Goal: Transaction & Acquisition: Purchase product/service

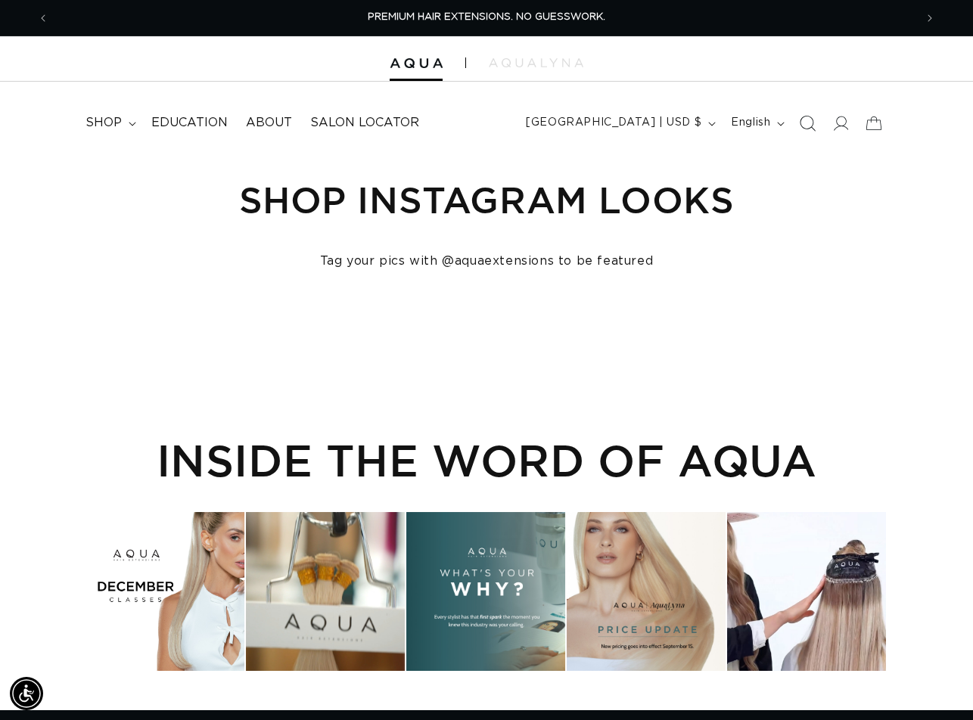
click at [812, 123] on icon "Search" at bounding box center [808, 123] width 16 height 16
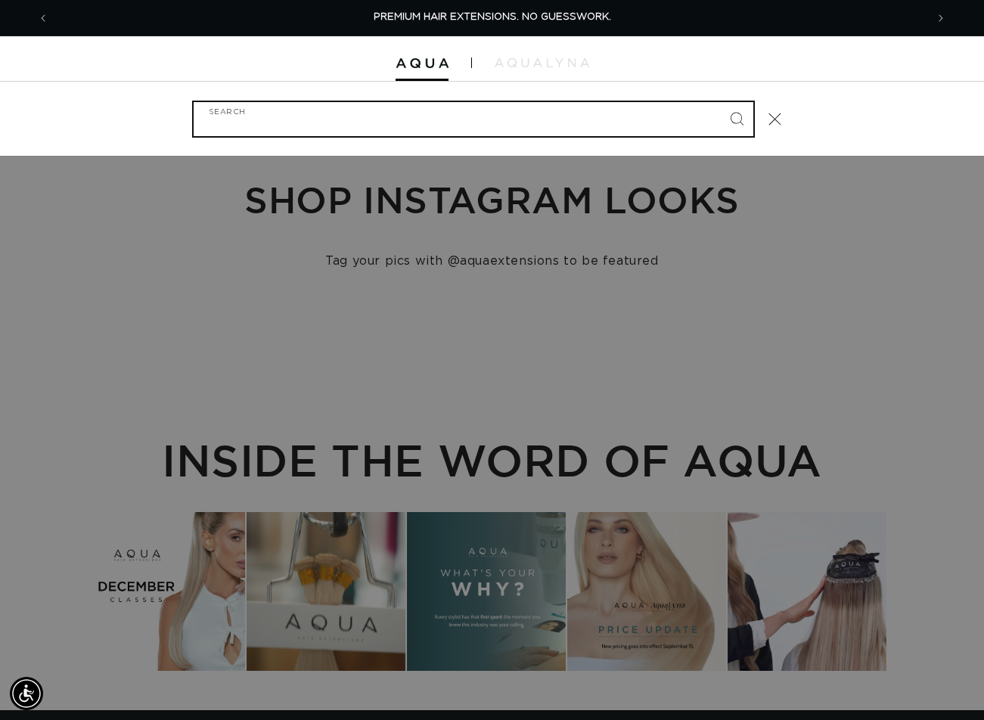
paste input "18" FUSION ARABIAN ROOT TAP"
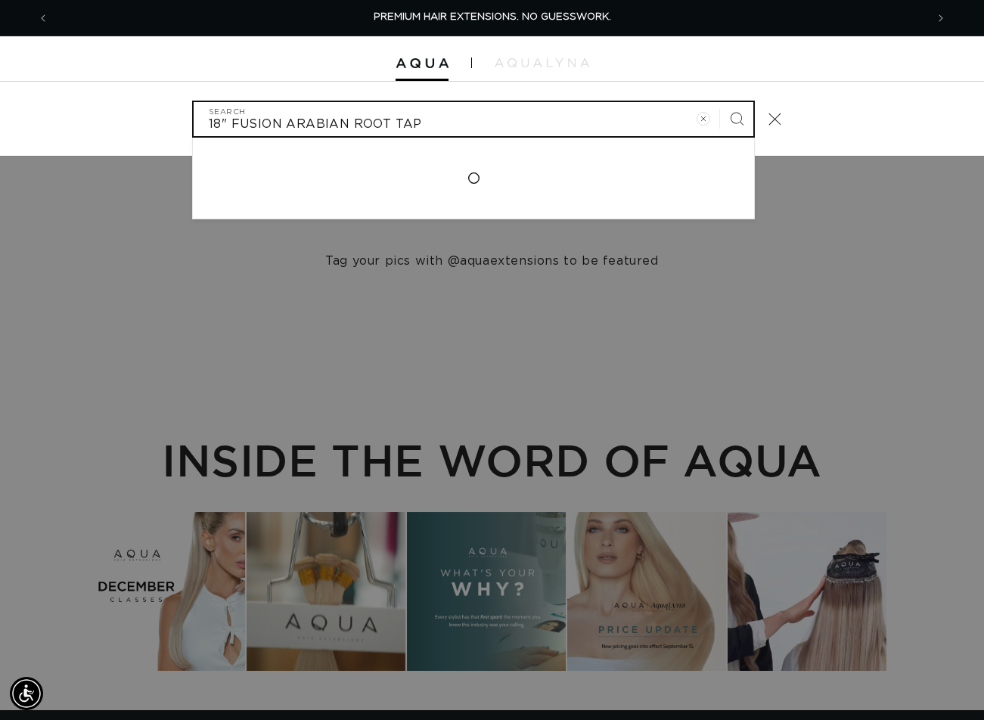
type input "18" FUSION ARABIAN ROOT TAP"
click at [720, 102] on button "Search" at bounding box center [736, 118] width 33 height 33
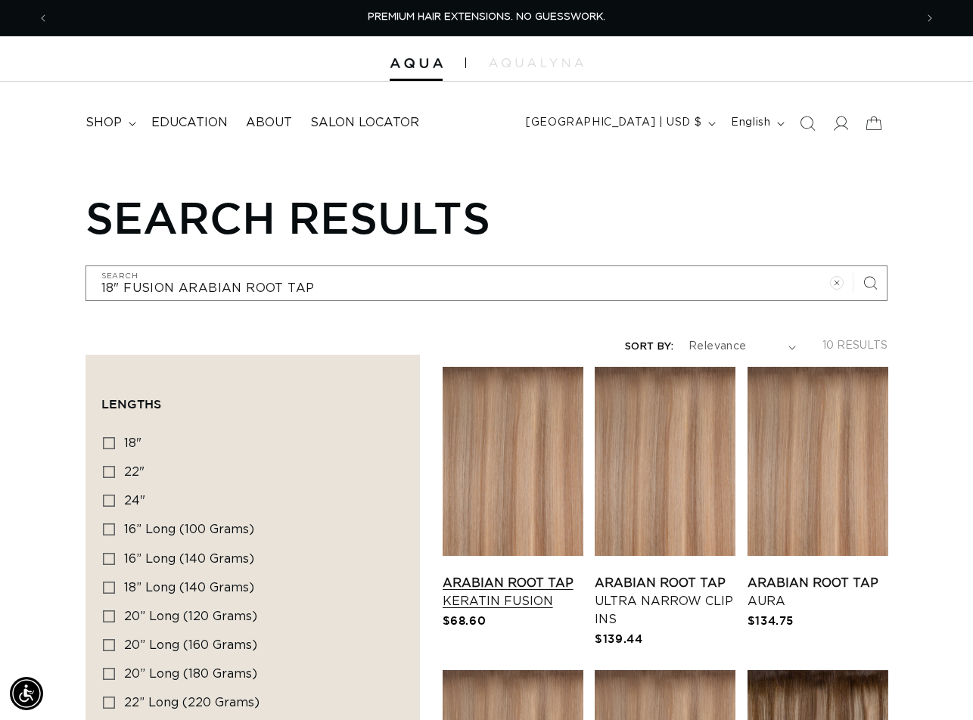
click at [545, 574] on link "Arabian Root Tap Keratin Fusion" at bounding box center [513, 592] width 141 height 36
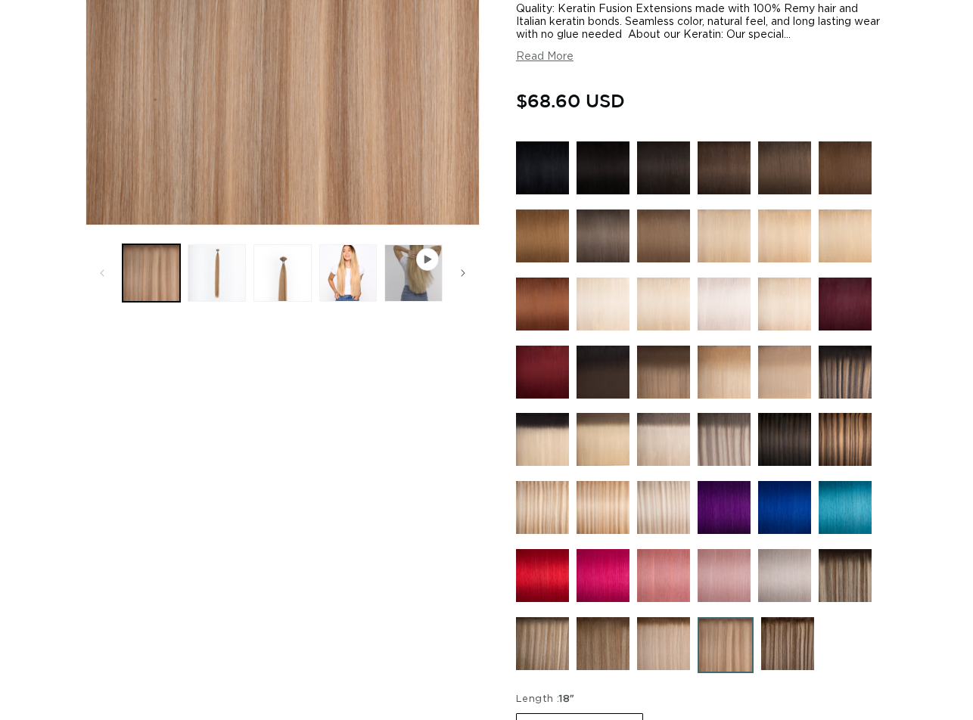
scroll to position [681, 0]
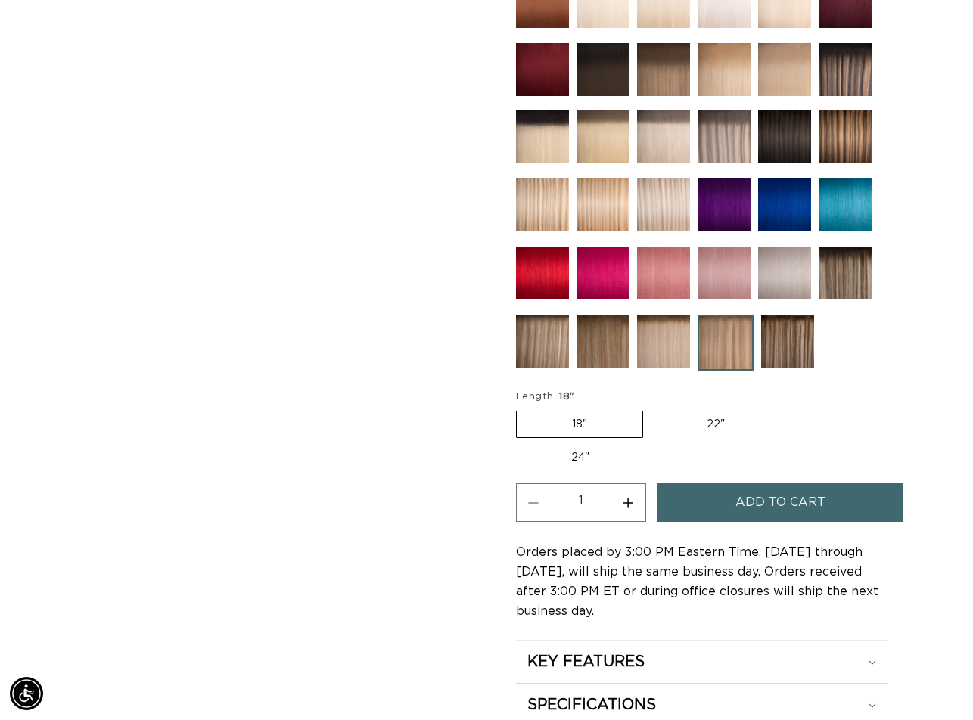
click at [629, 505] on button "Increase quantity for Arabian Root Tap - Keratin Fusion" at bounding box center [628, 502] width 34 height 39
type input "2"
click at [691, 499] on button "Add to cart" at bounding box center [780, 502] width 247 height 39
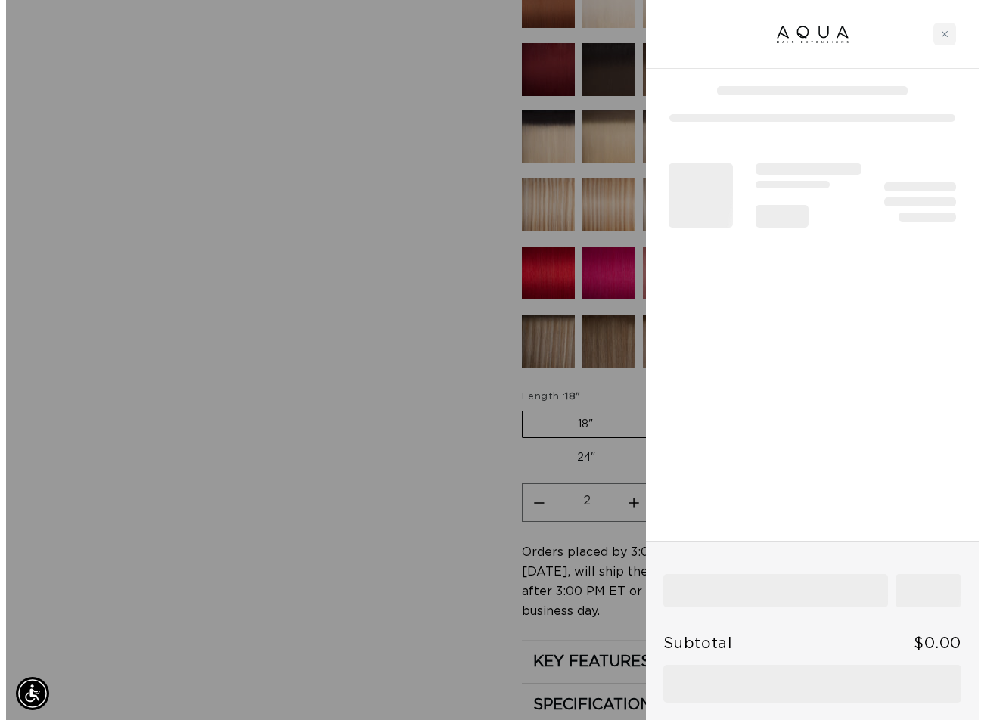
scroll to position [687, 0]
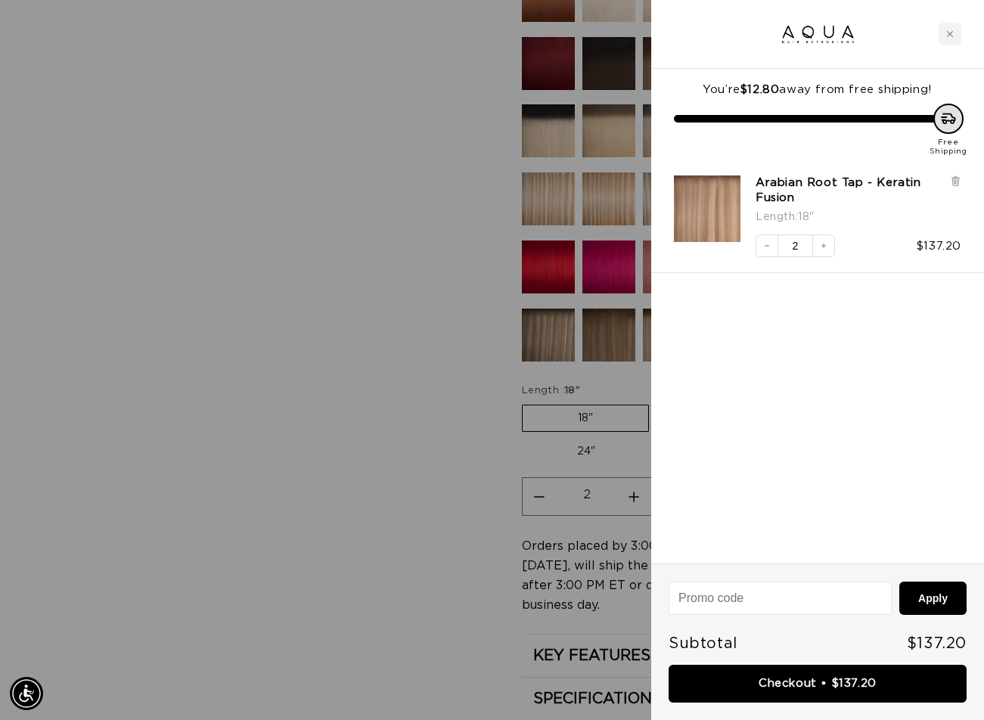
drag, startPoint x: 397, startPoint y: 340, endPoint x: 427, endPoint y: 340, distance: 30.3
click at [399, 340] on div at bounding box center [492, 360] width 984 height 720
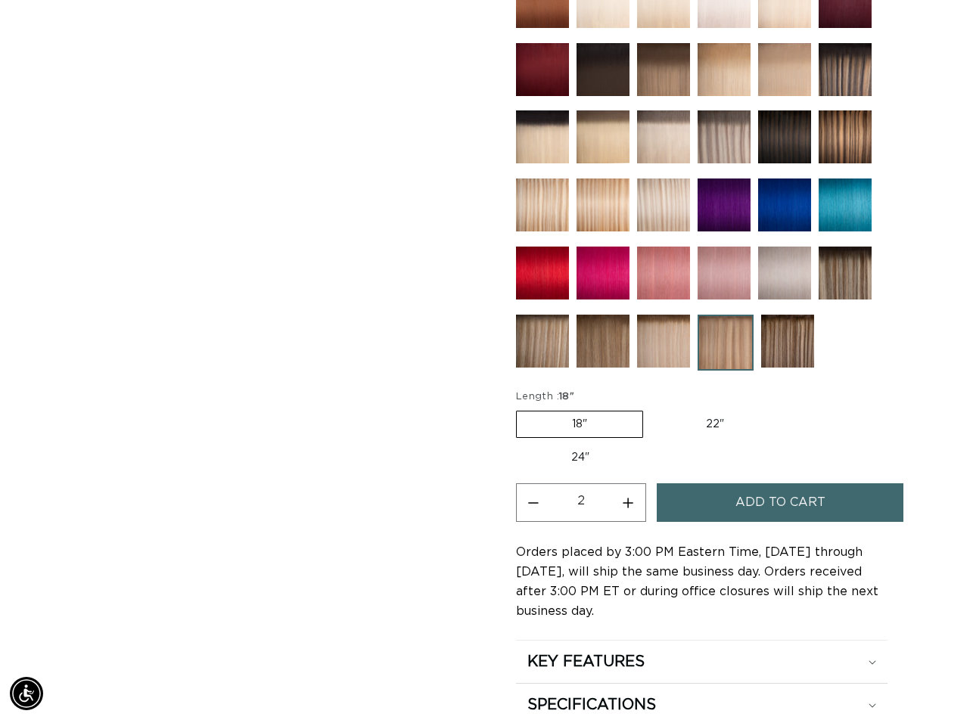
click at [428, 339] on div "Skip to product information Open media 1 in modal Open media 2 in modal Open me…" at bounding box center [282, 149] width 395 height 1242
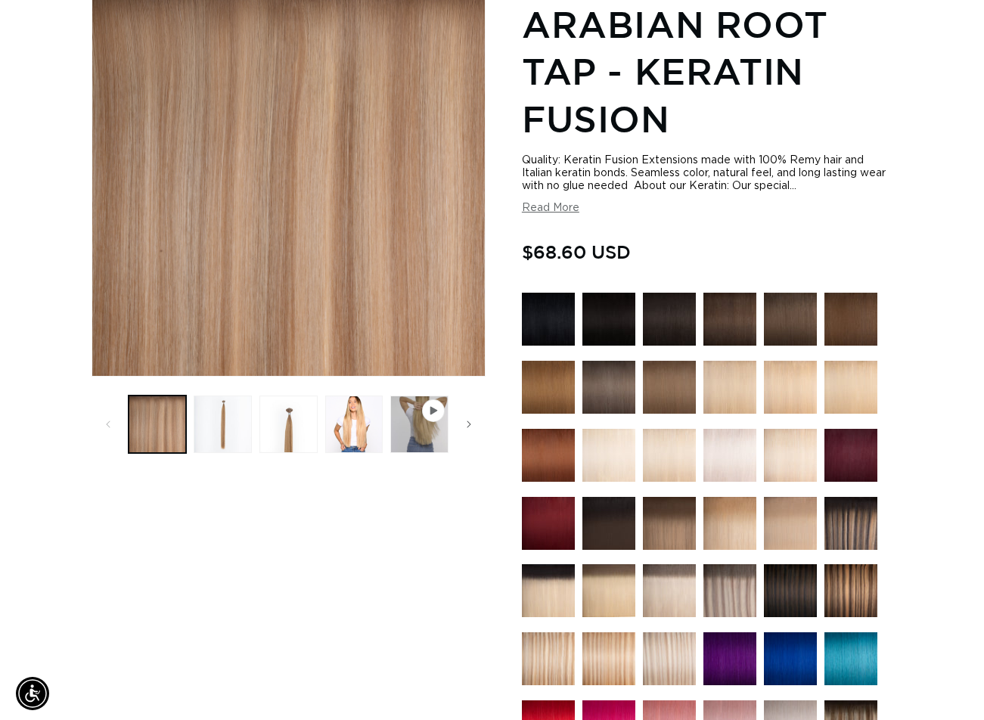
scroll to position [0, 0]
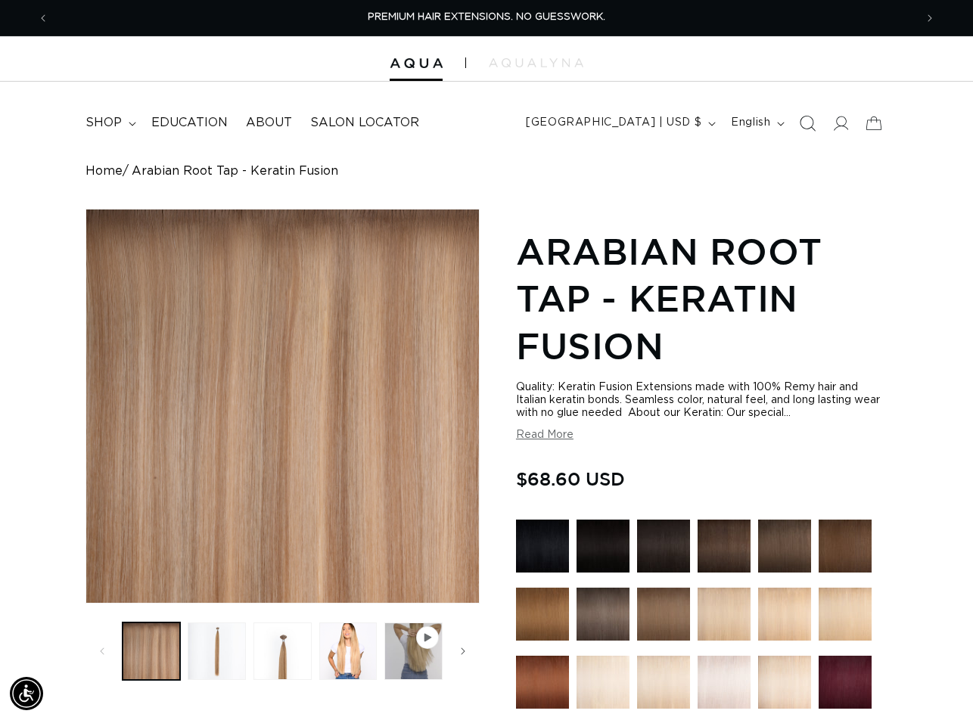
click at [808, 130] on icon "Search" at bounding box center [808, 123] width 16 height 16
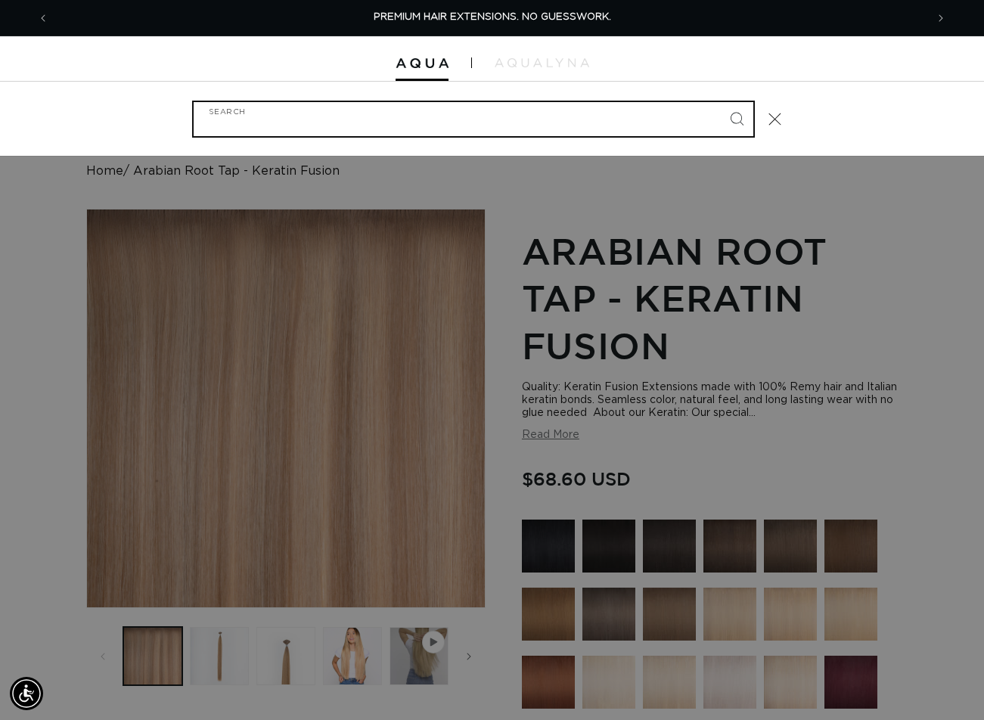
paste input "18" FUSION #18/22 BALAYAGE"
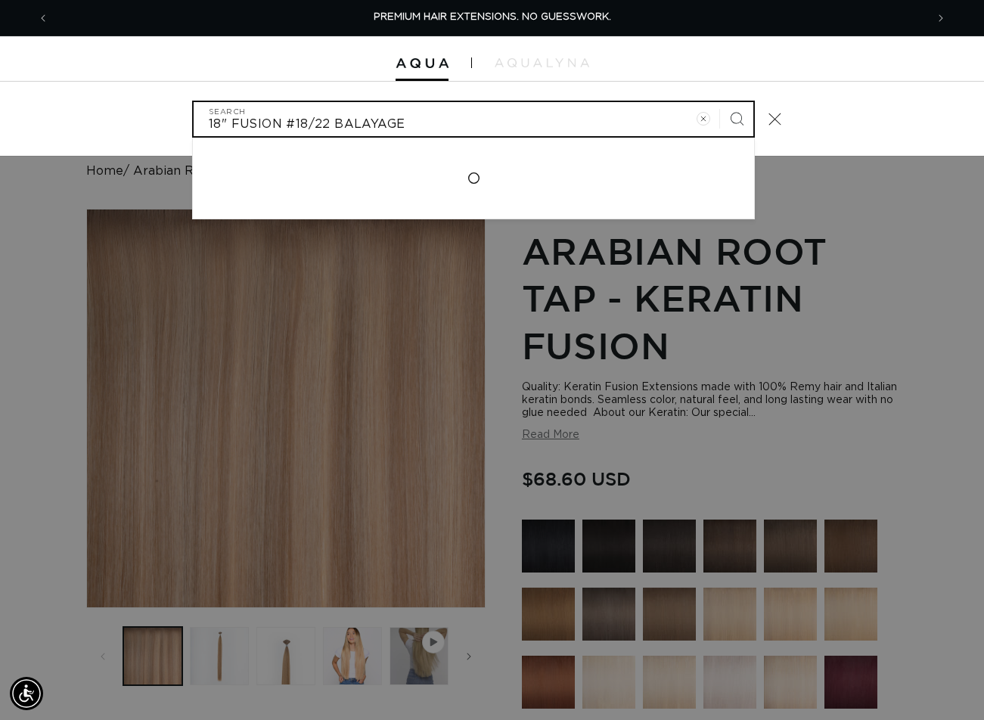
type input "18" FUSION #18/22 BALAYAGE"
click at [720, 102] on button "Search" at bounding box center [736, 118] width 33 height 33
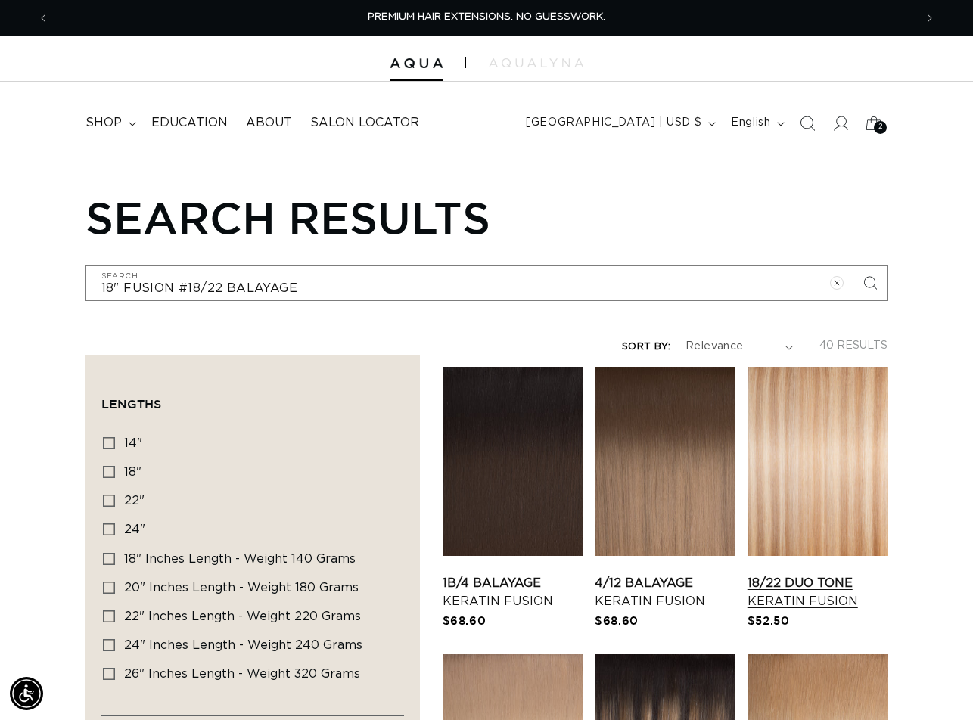
scroll to position [227, 0]
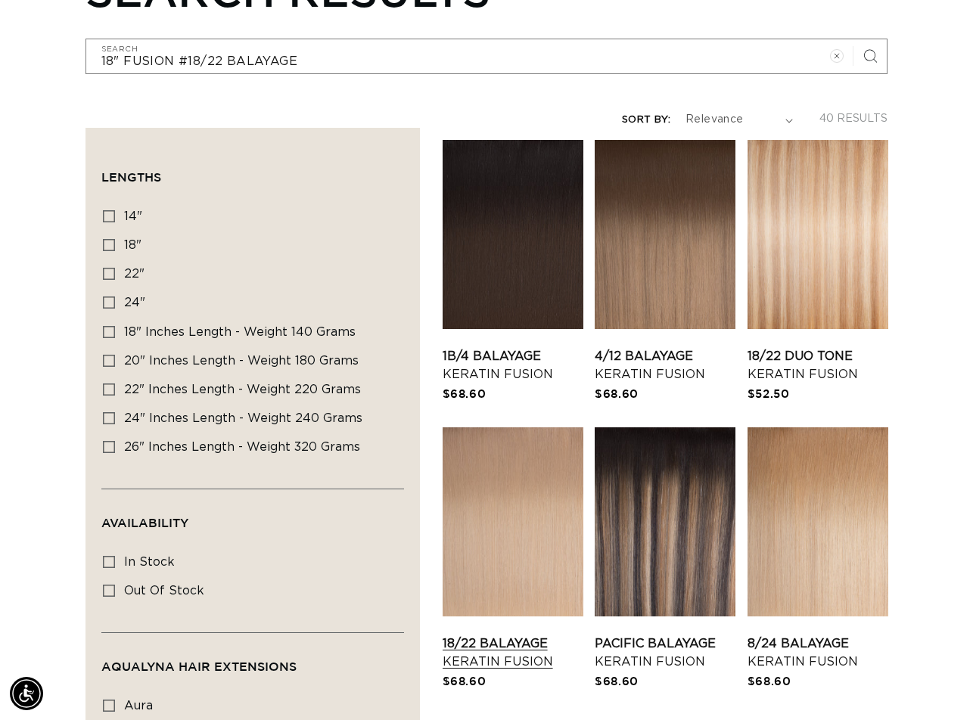
click at [524, 635] on link "18/22 Balayage Keratin Fusion" at bounding box center [513, 653] width 141 height 36
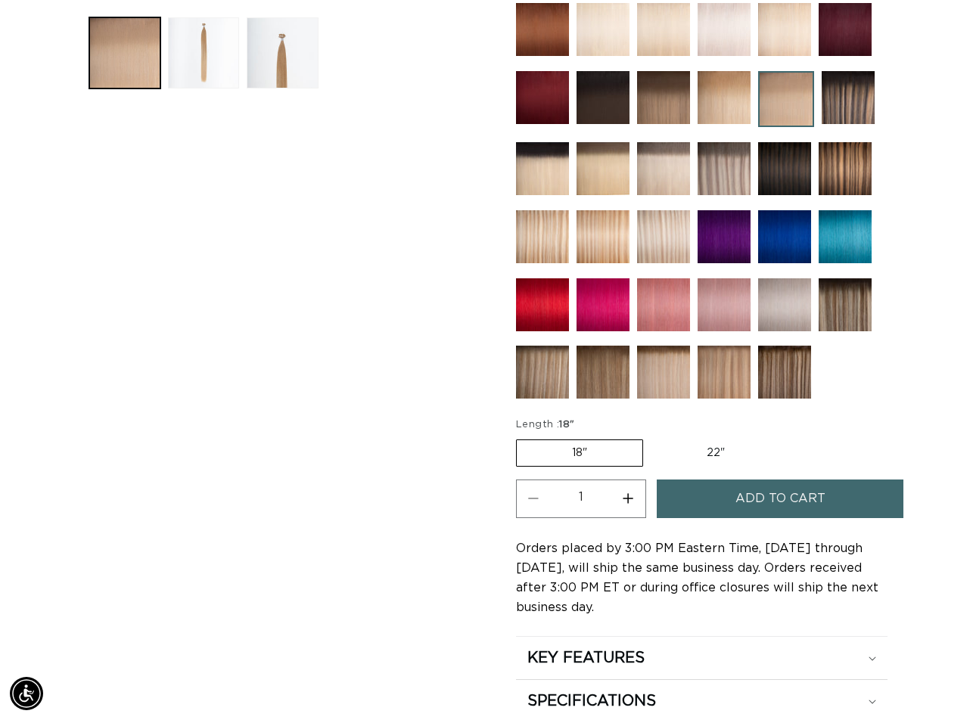
click at [752, 495] on span "Add to cart" at bounding box center [780, 499] width 90 height 39
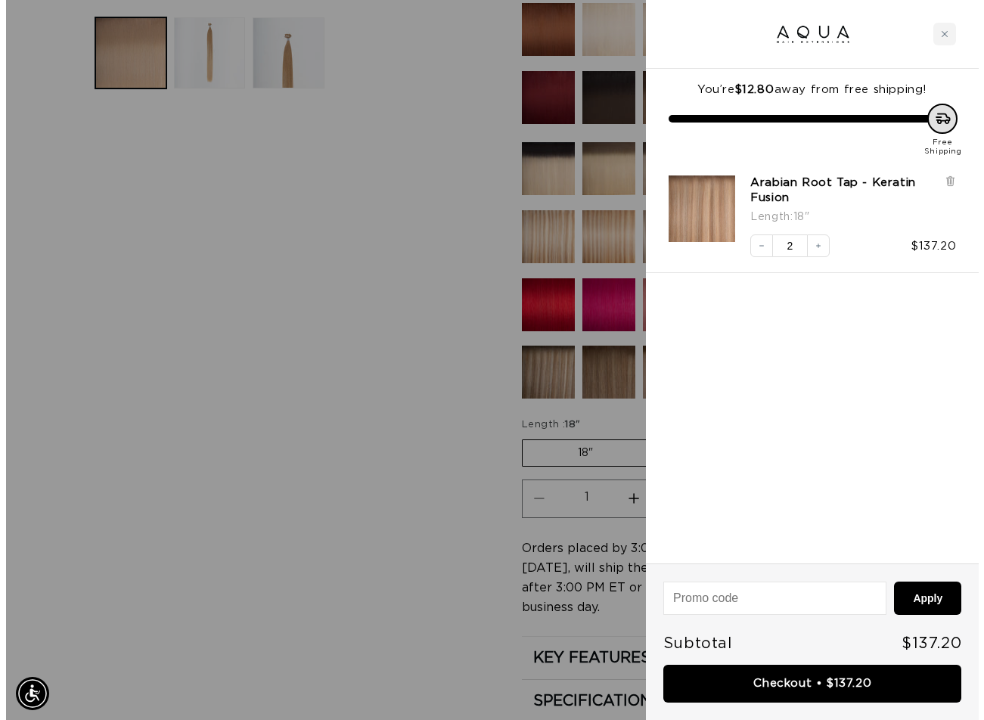
scroll to position [611, 0]
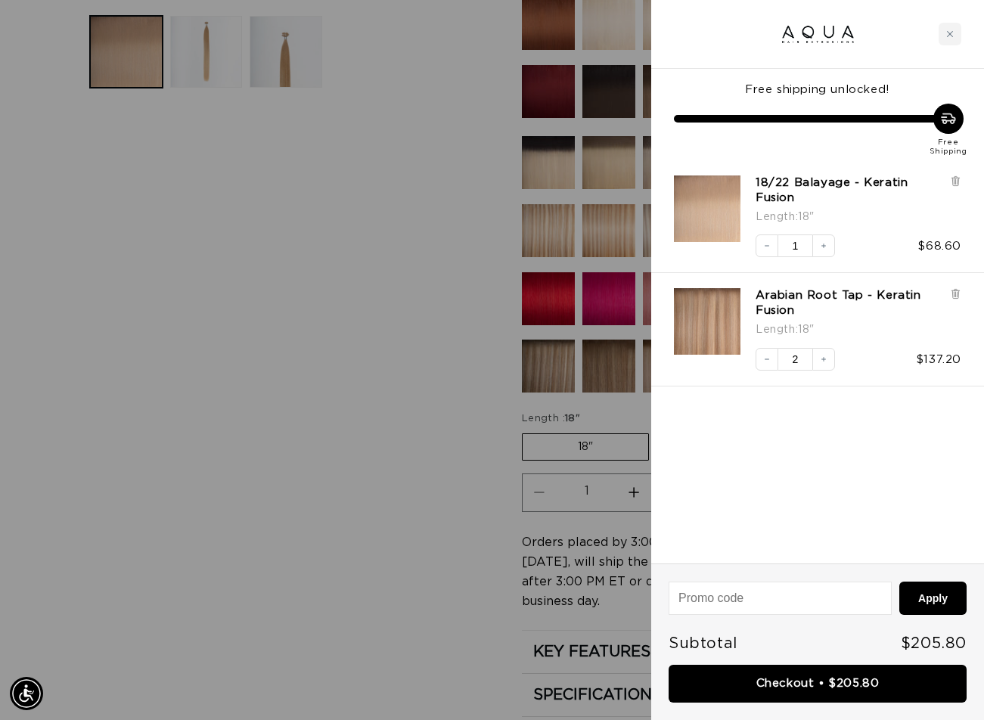
click at [353, 427] on div at bounding box center [492, 360] width 984 height 720
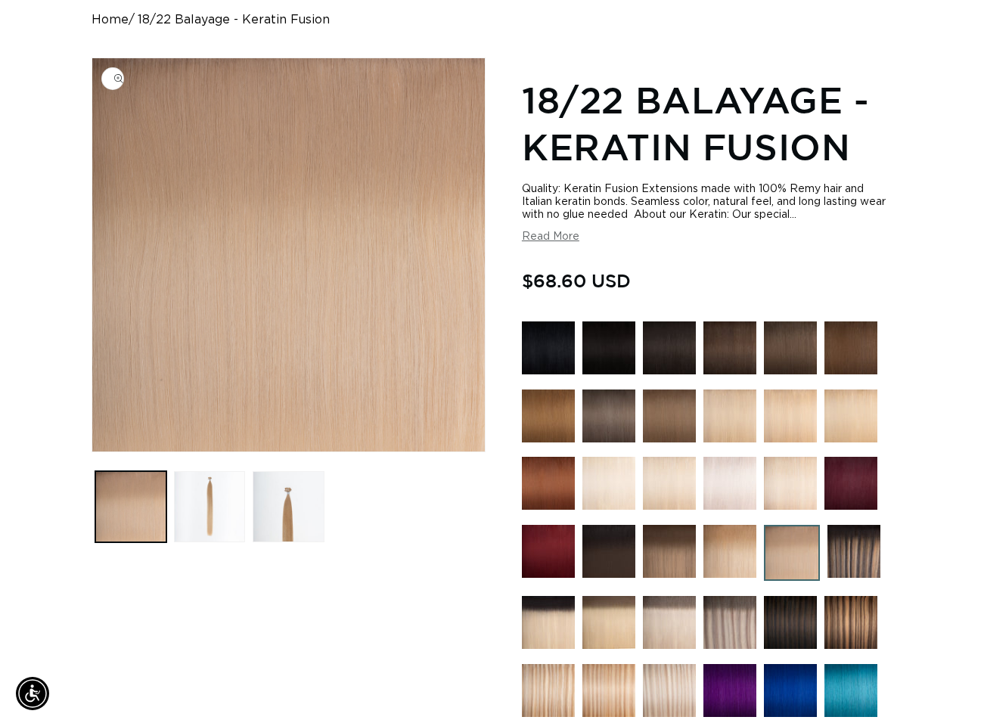
scroll to position [0, 0]
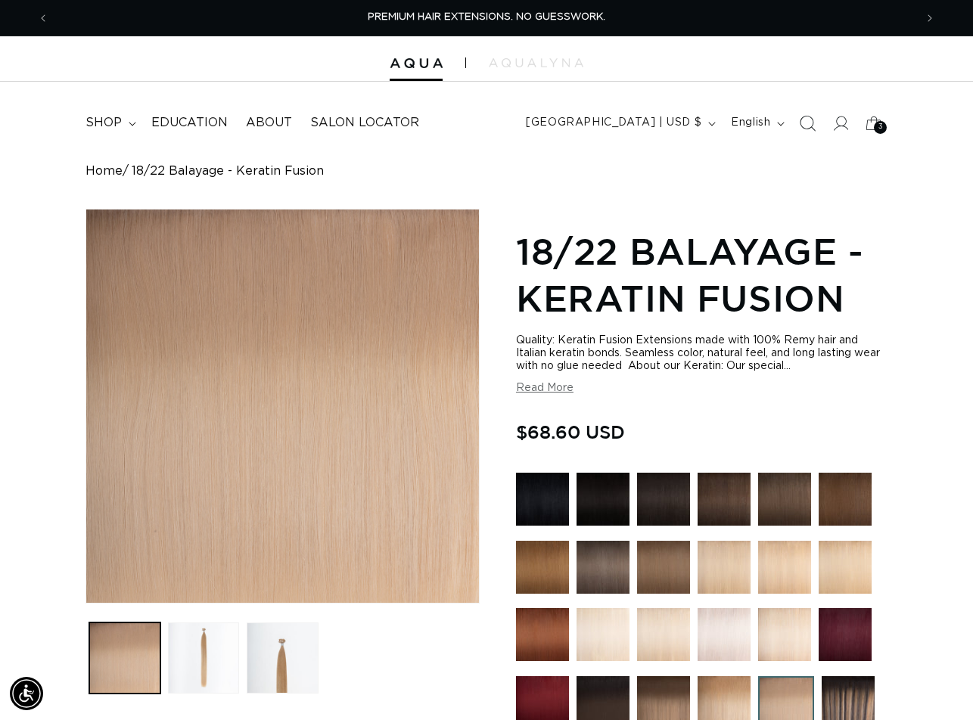
click at [803, 126] on icon "Search" at bounding box center [808, 123] width 16 height 16
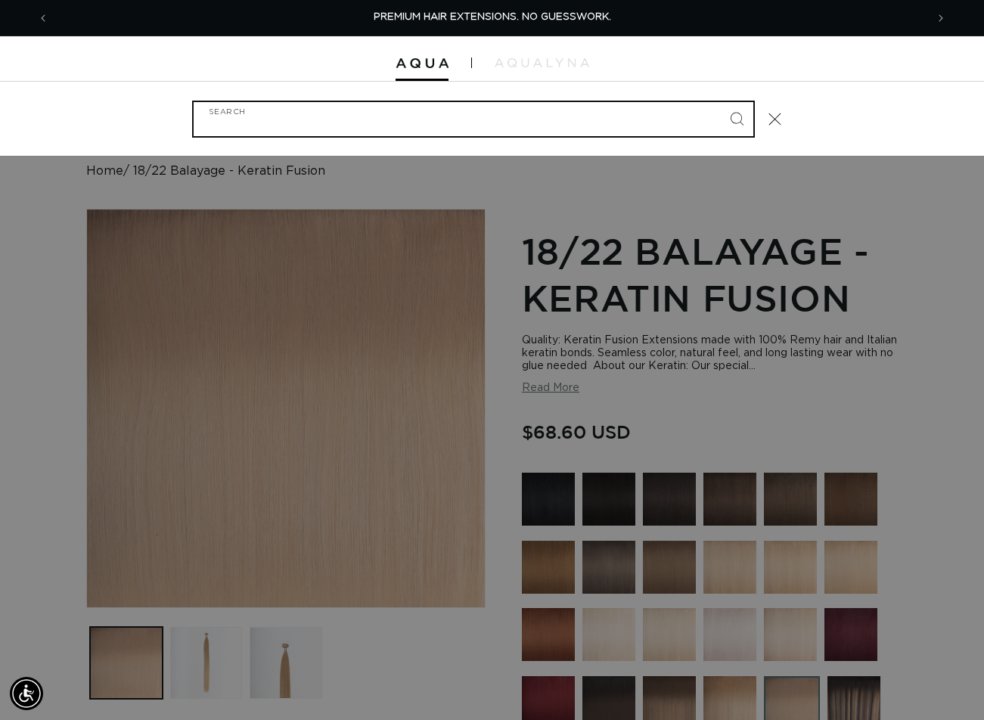
paste input "18" FUSION TAHOE ROOT TAP"
type input "18" FUSION TAHOE ROOT TAP"
click at [720, 102] on button "Search" at bounding box center [736, 118] width 33 height 33
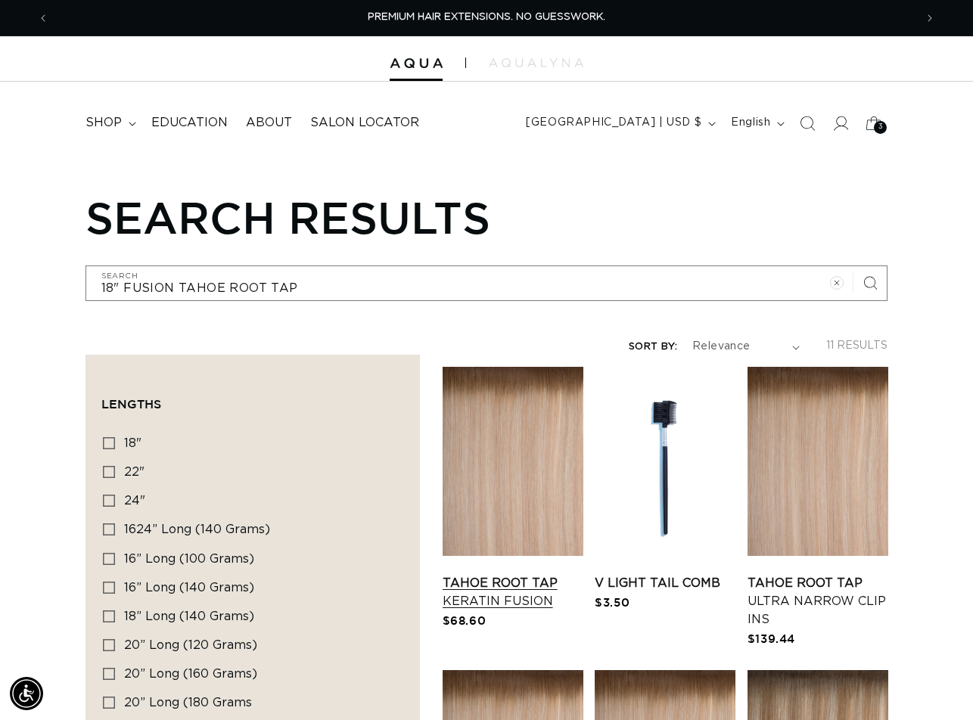
click at [541, 574] on link "Tahoe Root Tap Keratin Fusion" at bounding box center [513, 592] width 141 height 36
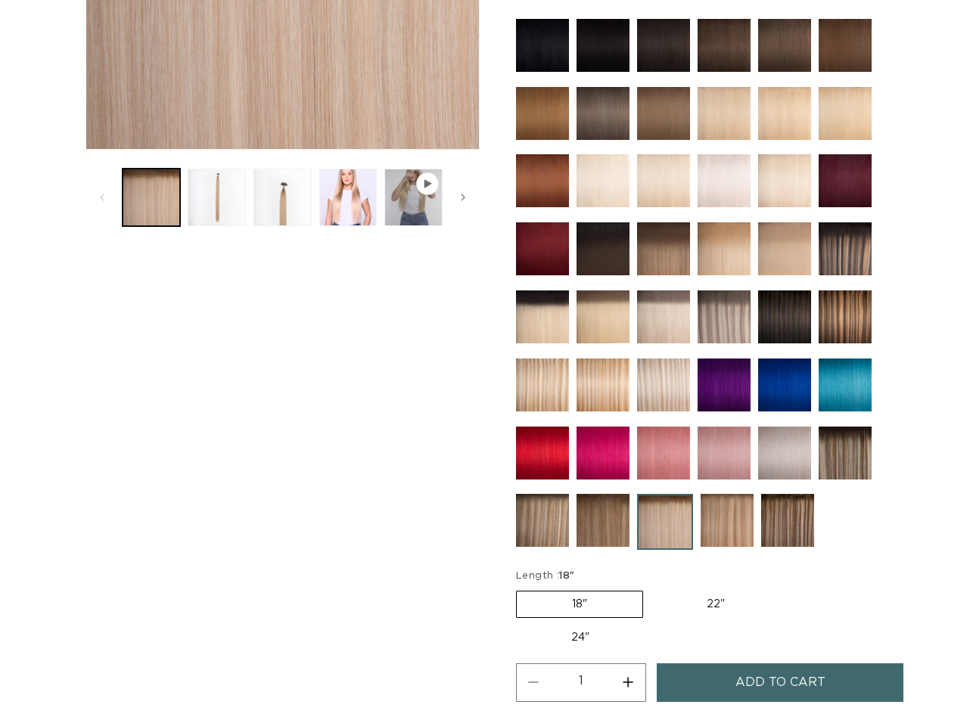
scroll to position [681, 0]
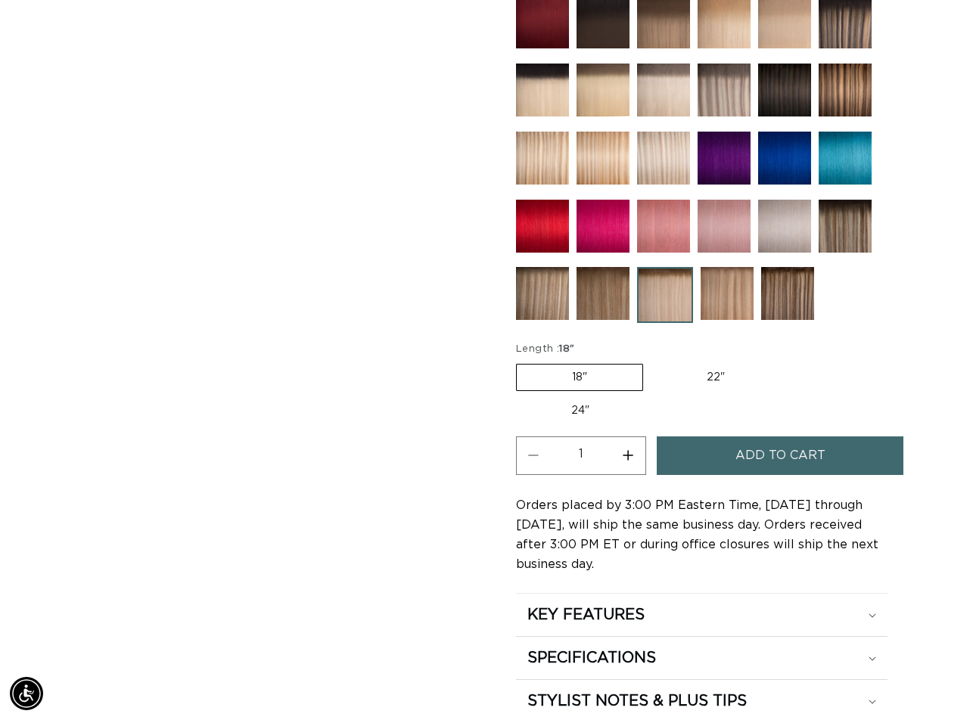
click at [785, 450] on span "Add to cart" at bounding box center [780, 455] width 90 height 39
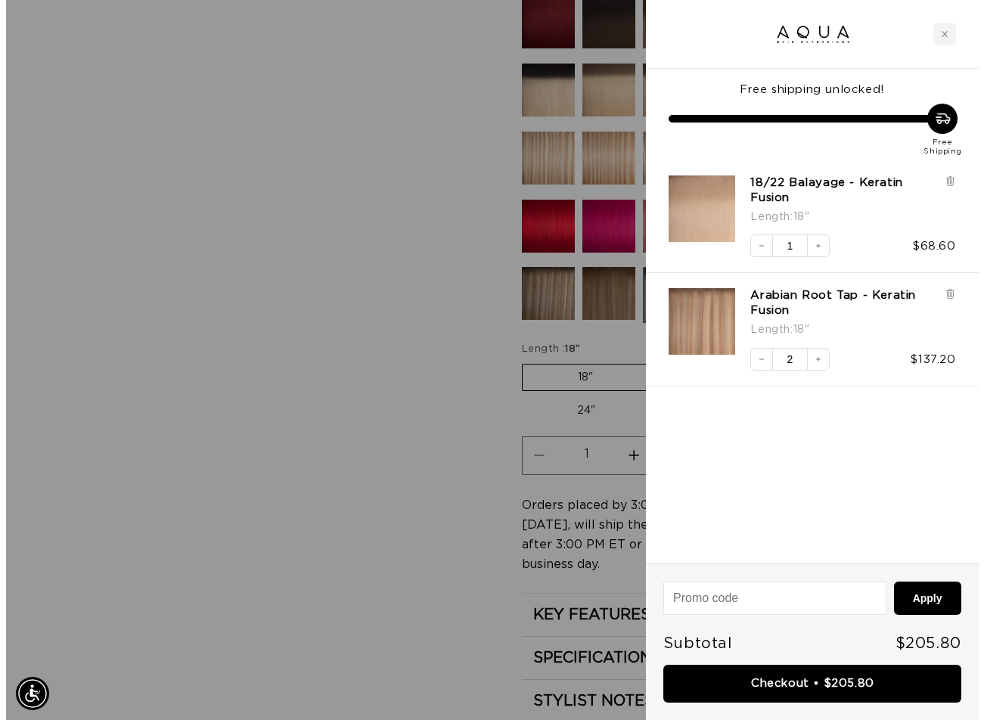
scroll to position [687, 0]
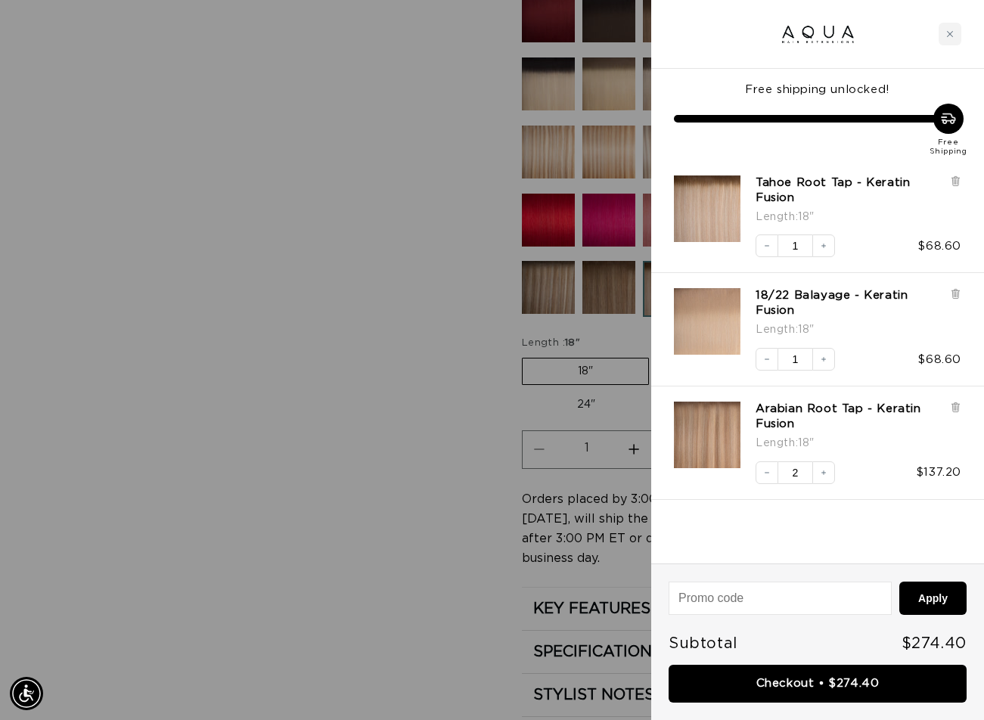
click at [330, 548] on div at bounding box center [492, 360] width 984 height 720
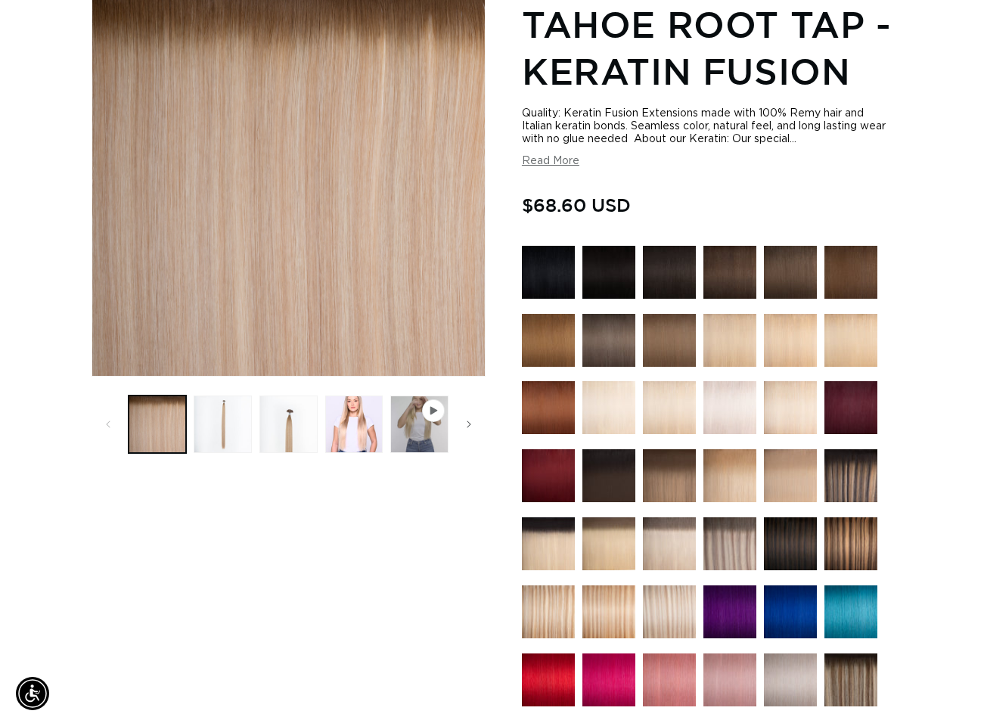
scroll to position [0, 0]
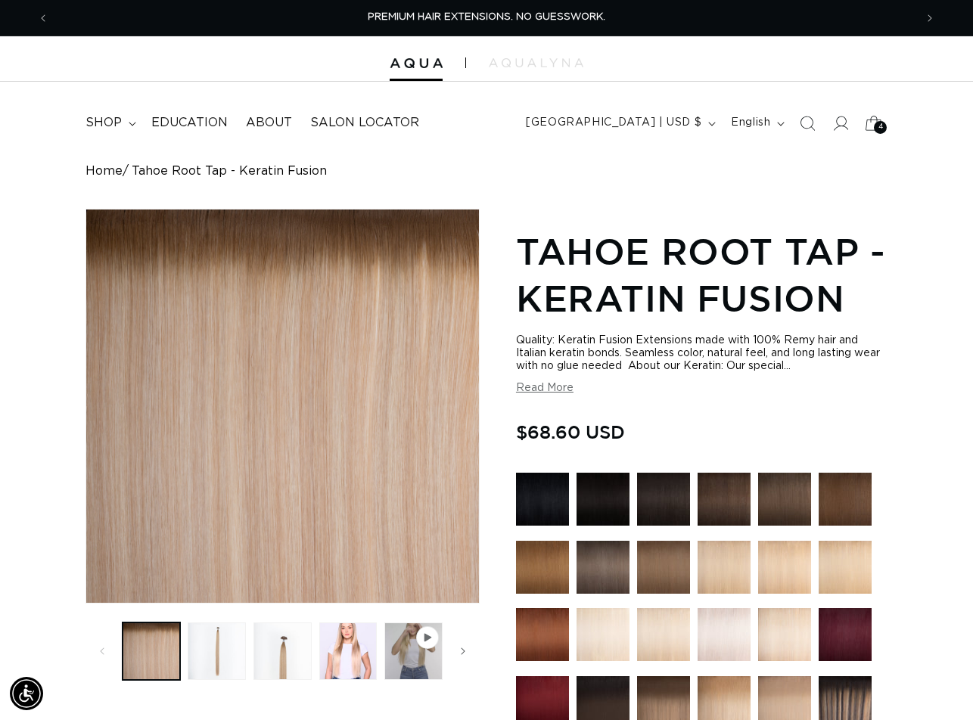
click at [871, 127] on icon at bounding box center [874, 123] width 36 height 36
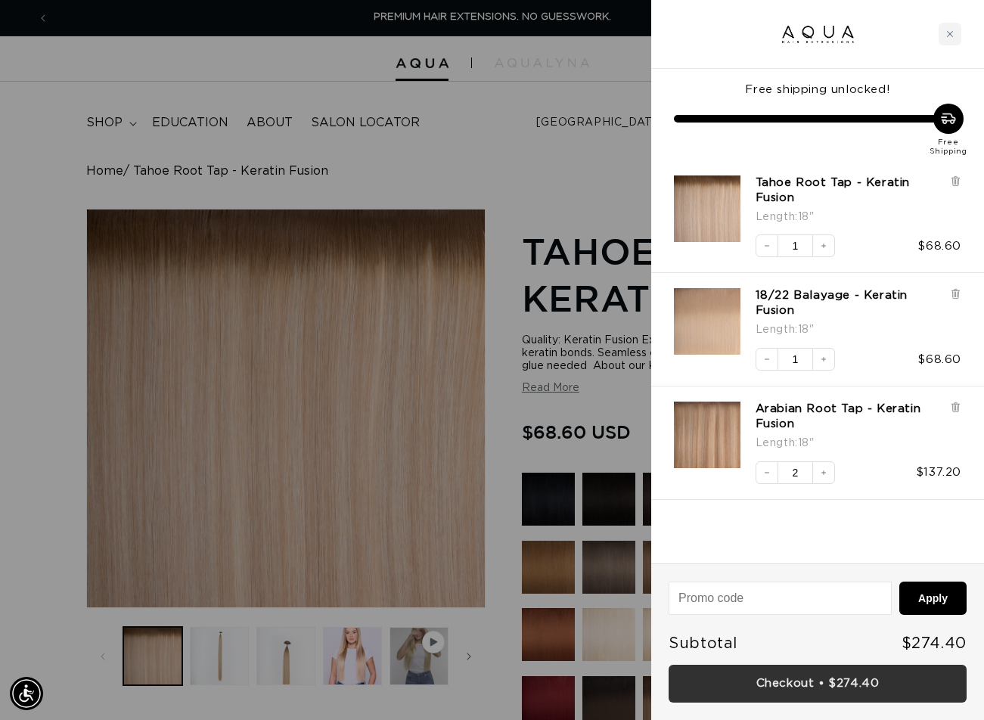
click at [774, 684] on link "Checkout • $274.40" at bounding box center [818, 684] width 298 height 39
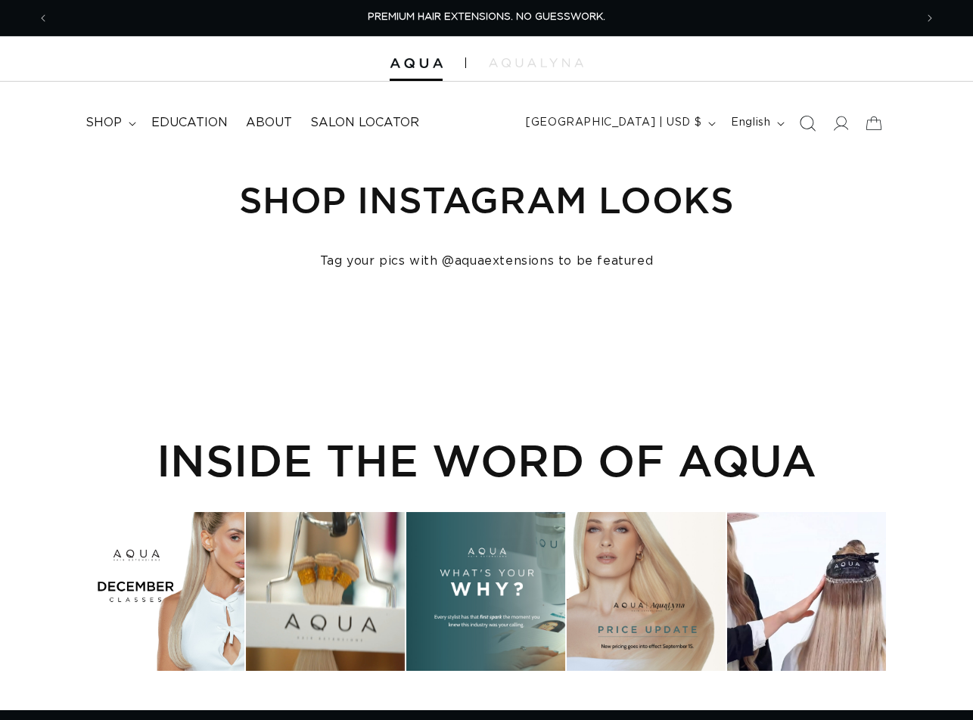
click at [809, 119] on icon "Search" at bounding box center [808, 123] width 16 height 16
click at [810, 116] on icon "Search" at bounding box center [808, 123] width 16 height 16
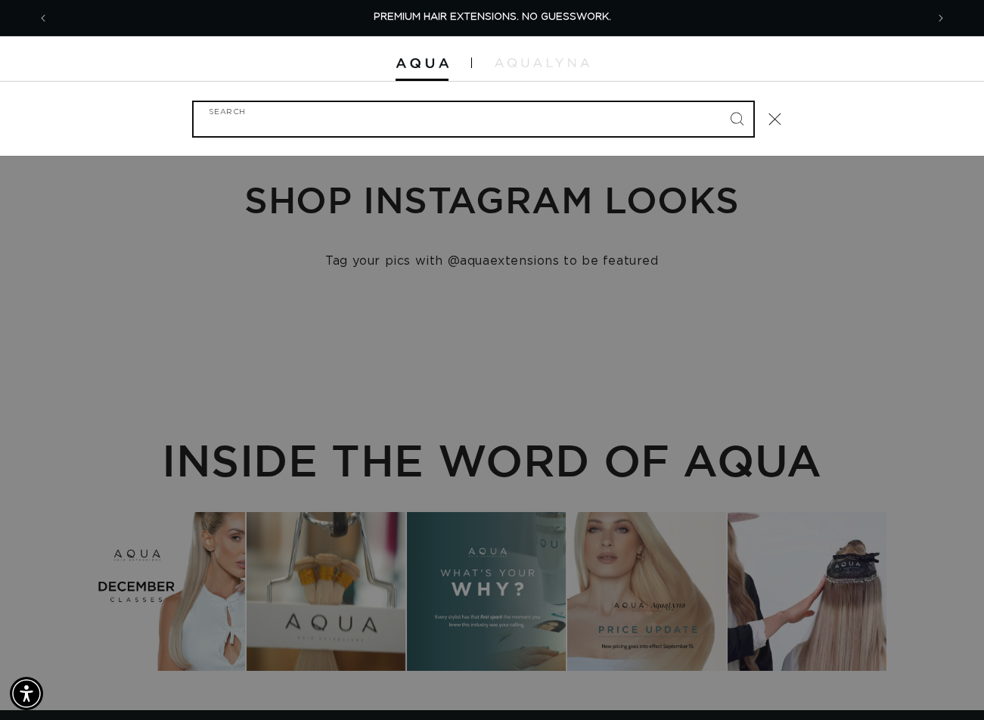
click at [390, 126] on input "Search" at bounding box center [474, 119] width 560 height 34
paste input "20" PONYTAIL #4"
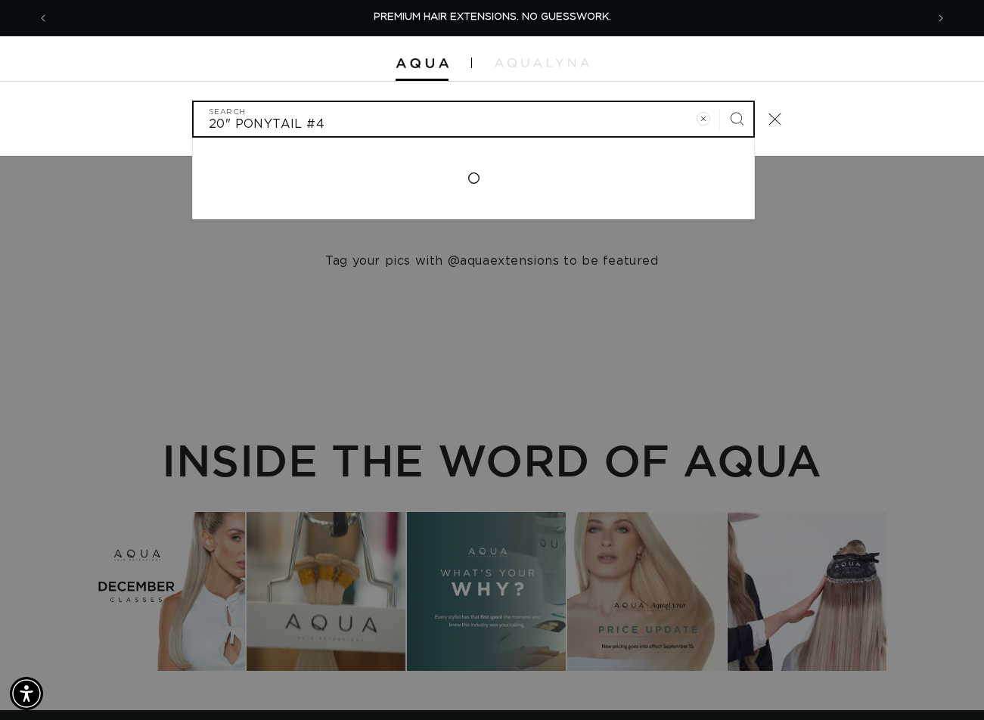
type input "20" PONYTAIL #4"
click at [720, 102] on button "Search" at bounding box center [736, 118] width 33 height 33
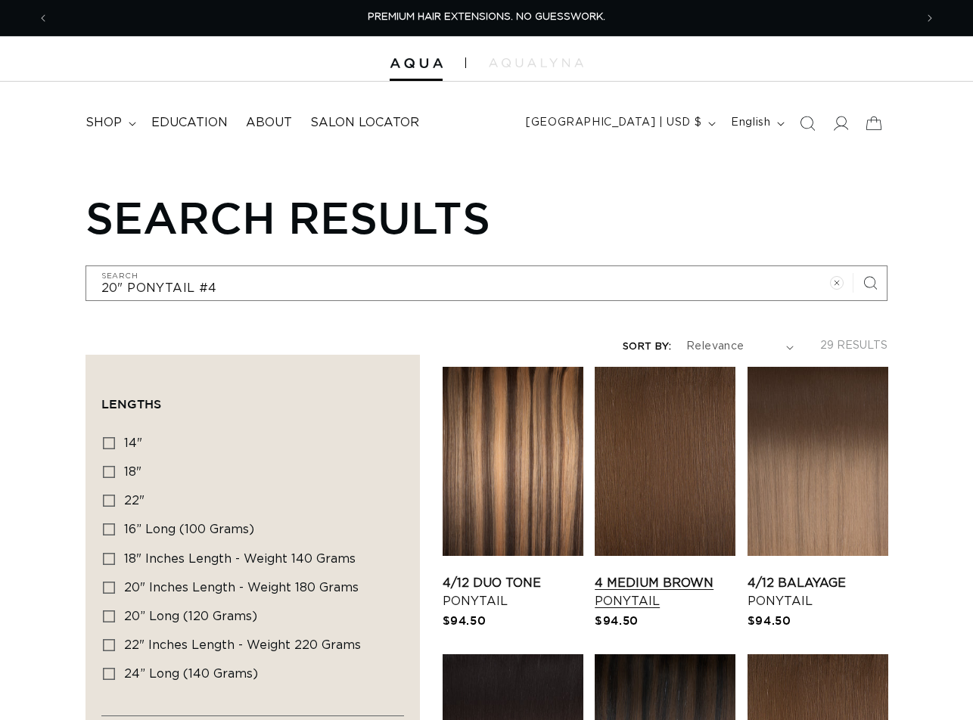
click at [649, 574] on link "4 Medium Brown Ponytail" at bounding box center [665, 592] width 141 height 36
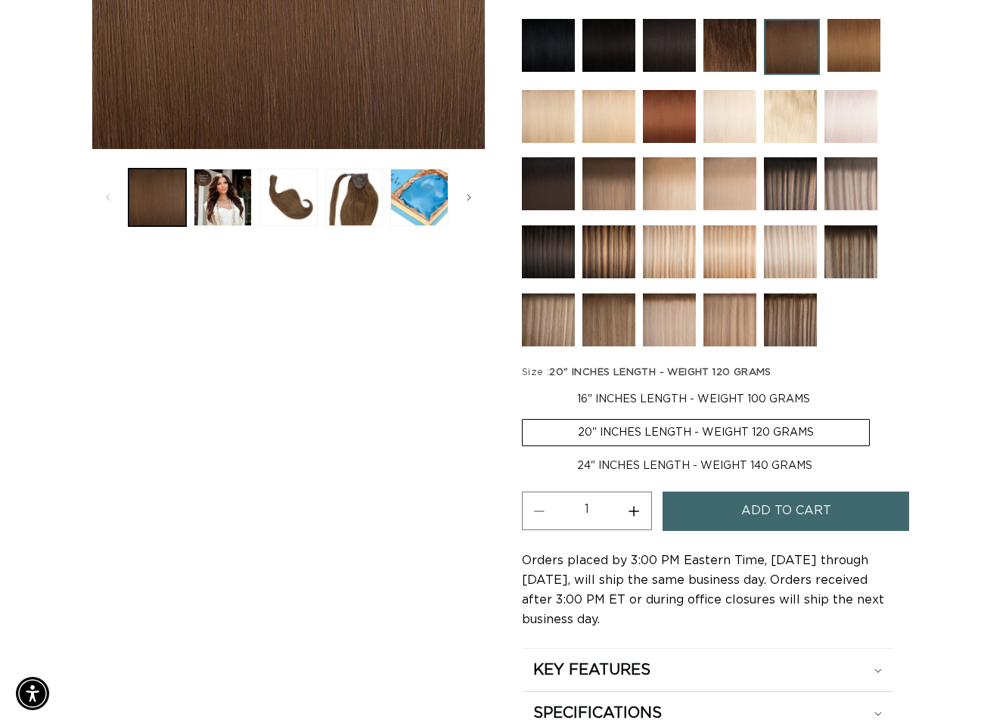
scroll to position [530, 0]
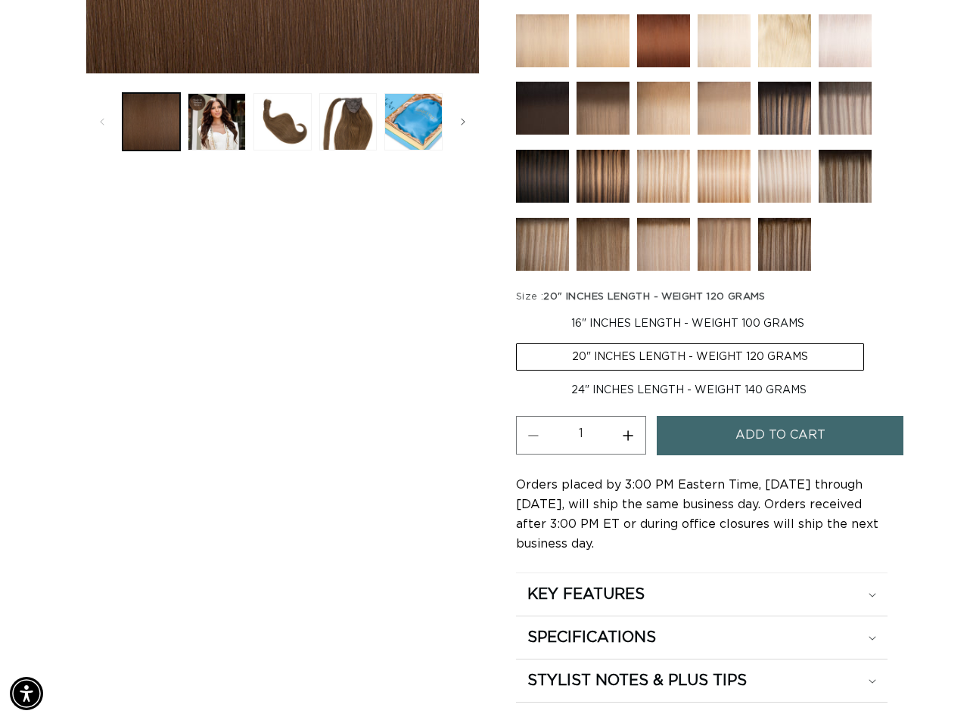
click at [766, 451] on span "Add to cart" at bounding box center [780, 435] width 90 height 39
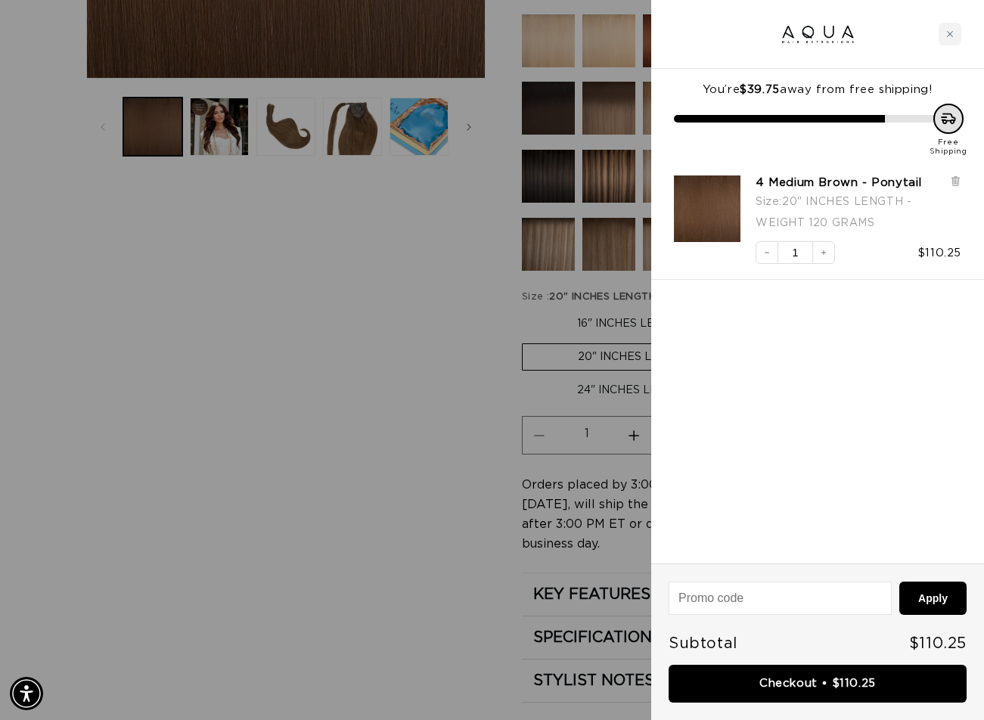
click at [821, 252] on icon "Increase quantity" at bounding box center [823, 252] width 9 height 9
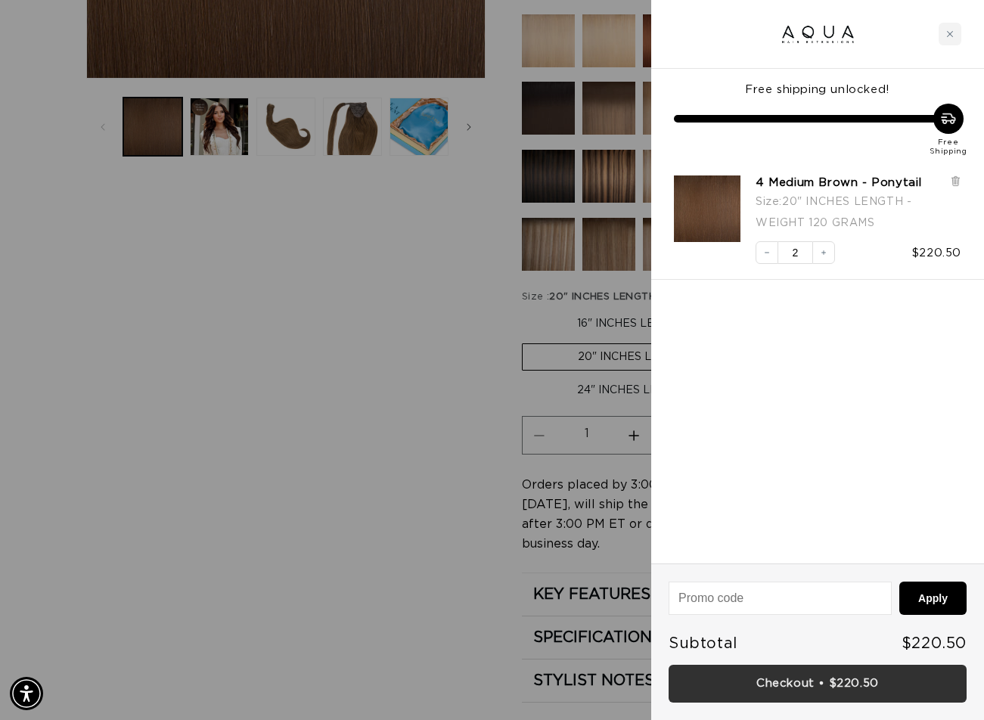
click at [800, 678] on link "Checkout • $220.50" at bounding box center [818, 684] width 298 height 39
